Goal: Task Accomplishment & Management: Manage account settings

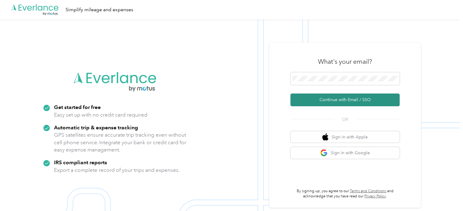
click at [334, 101] on button "Continue with Email / SSO" at bounding box center [344, 99] width 109 height 13
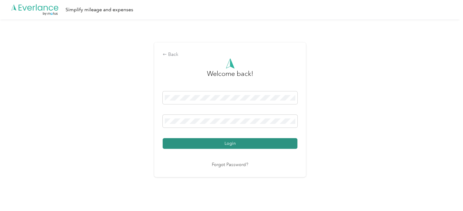
click at [236, 146] on button "Login" at bounding box center [230, 143] width 135 height 11
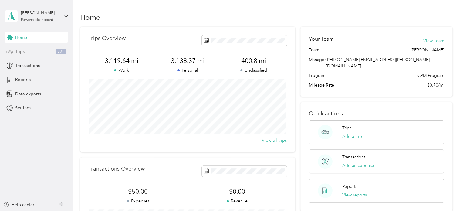
click at [36, 52] on div "Trips 201" at bounding box center [37, 51] width 64 height 11
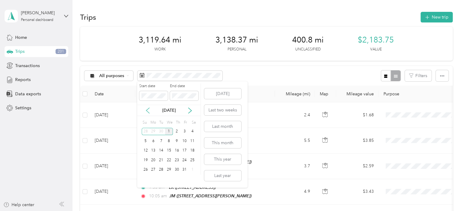
click at [146, 109] on icon at bounding box center [148, 110] width 6 height 6
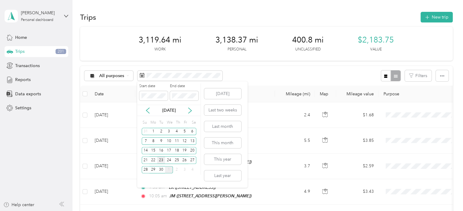
click at [162, 159] on div "23" at bounding box center [161, 160] width 8 height 8
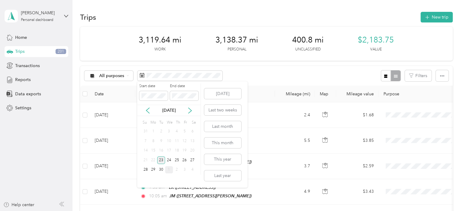
click at [162, 159] on div "23" at bounding box center [161, 160] width 8 height 8
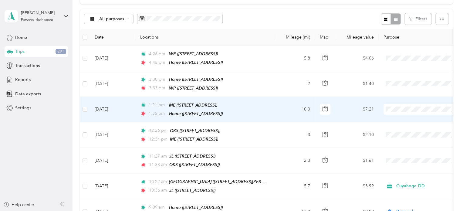
scroll to position [56, 0]
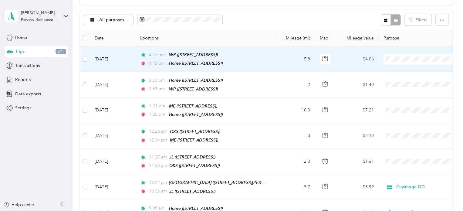
click at [403, 77] on span "Personal" at bounding box center [426, 77] width 56 height 6
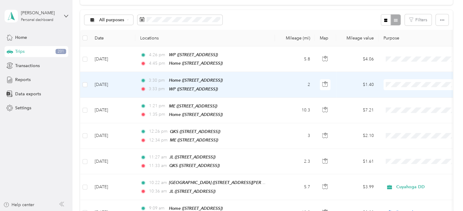
click at [404, 96] on li "Cuyahoga DD" at bounding box center [420, 94] width 75 height 11
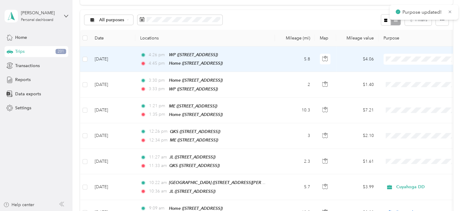
click at [407, 79] on span "Personal" at bounding box center [426, 77] width 56 height 6
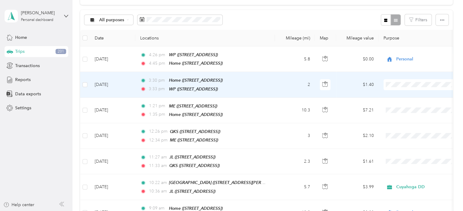
click at [402, 86] on span at bounding box center [420, 84] width 75 height 11
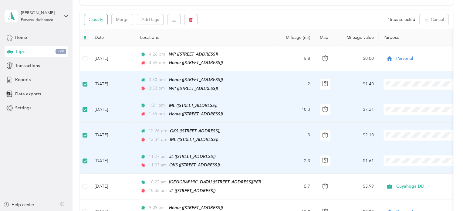
click at [98, 20] on button "Classify" at bounding box center [95, 19] width 23 height 11
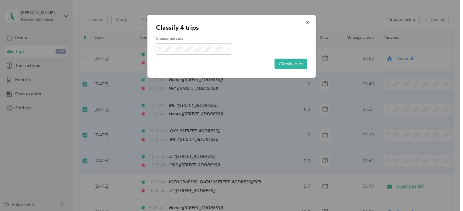
click at [196, 60] on span "Cuyahoga DD" at bounding box center [199, 56] width 56 height 6
click at [285, 65] on button "Classify trips" at bounding box center [290, 64] width 33 height 11
